Goal: Find specific page/section: Find specific page/section

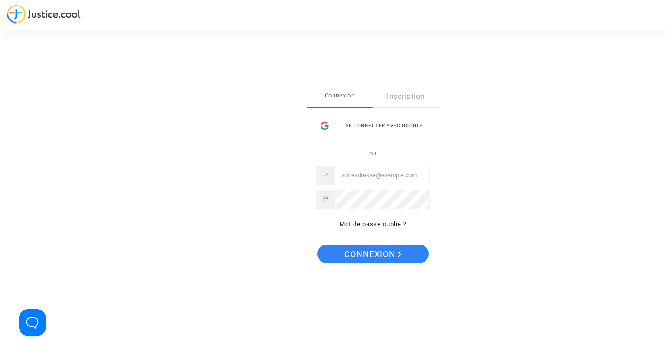
type input "[EMAIL_ADDRESS][DOMAIN_NAME]"
click at [378, 250] on span "Connexion" at bounding box center [372, 255] width 57 height 20
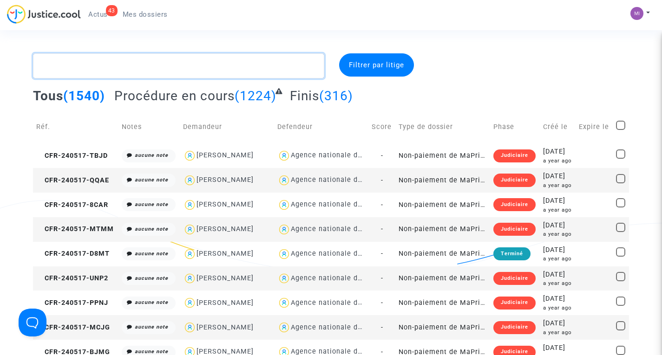
click at [241, 69] on textarea at bounding box center [178, 65] width 291 height 25
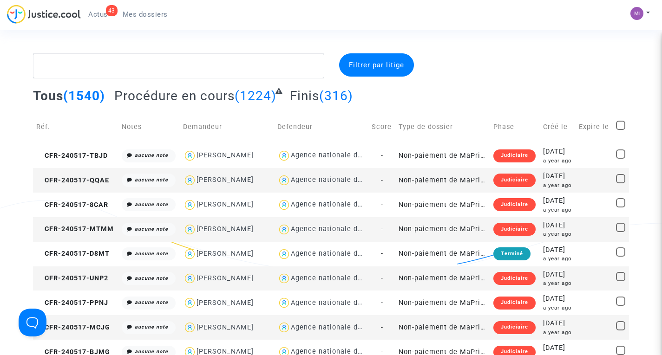
click at [104, 7] on ul "43 Actus Mes dossiers" at bounding box center [128, 13] width 94 height 17
click at [106, 9] on div "43" at bounding box center [112, 10] width 12 height 11
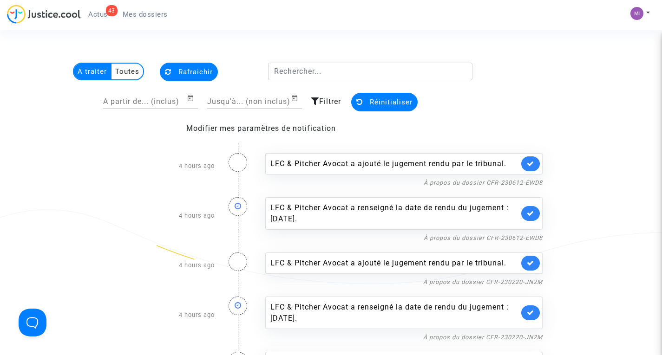
click at [146, 16] on span "Mes dossiers" at bounding box center [145, 14] width 45 height 8
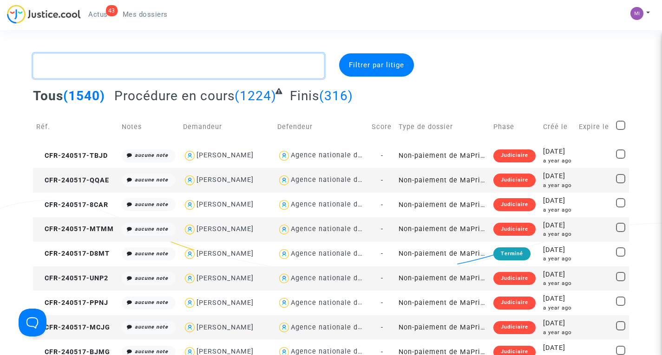
click at [243, 71] on textarea at bounding box center [178, 65] width 291 height 25
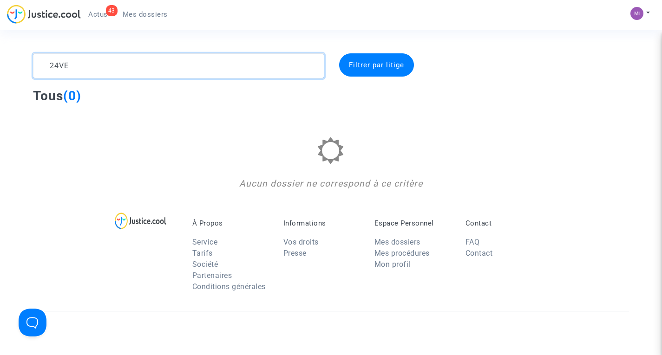
type textarea "24VE"
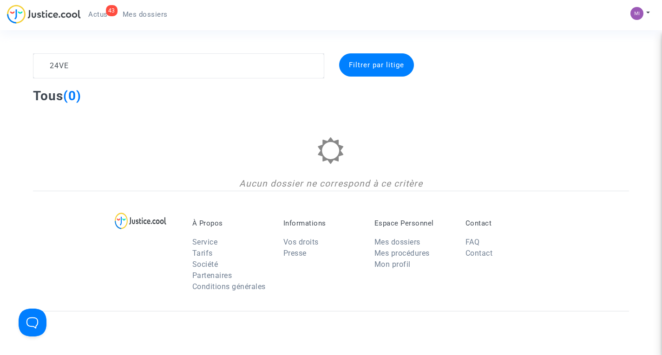
click at [99, 17] on span "Actus" at bounding box center [98, 14] width 20 height 8
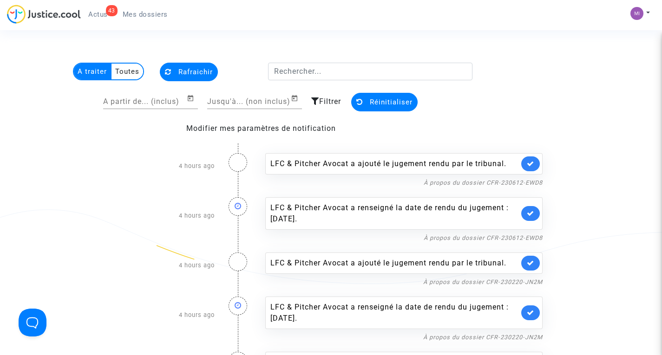
click at [98, 18] on span "Actus" at bounding box center [98, 14] width 20 height 8
